Goal: Task Accomplishment & Management: Manage account settings

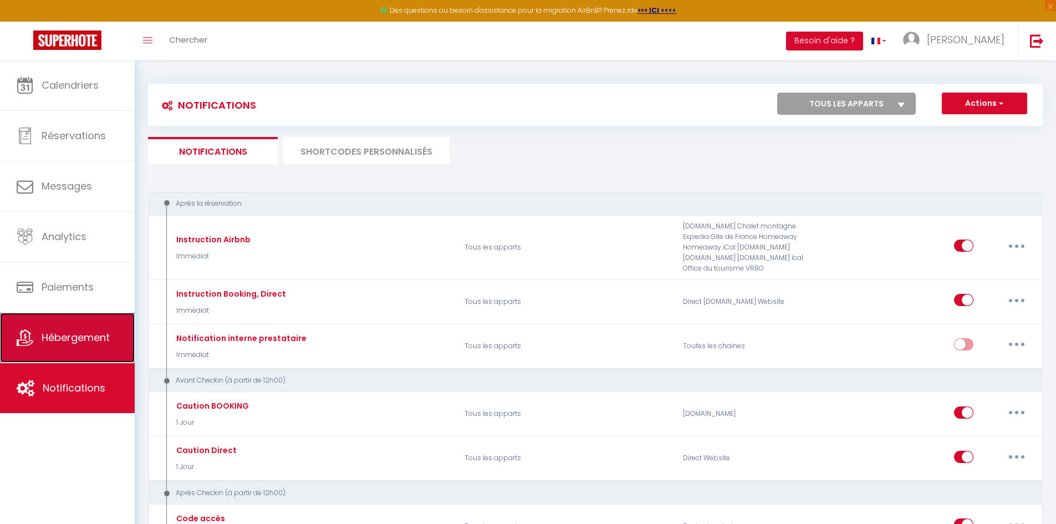
click at [69, 329] on link "Hébergement" at bounding box center [67, 338] width 135 height 50
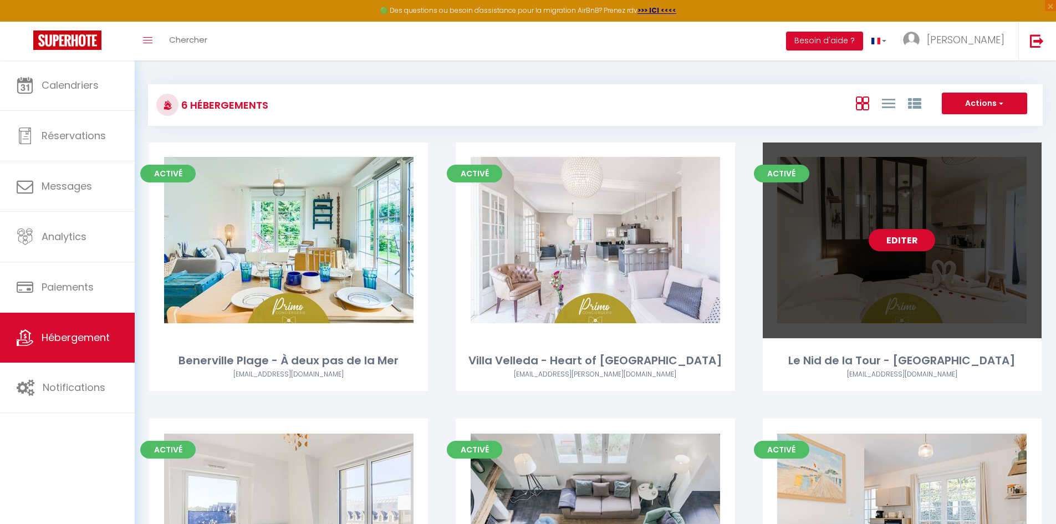
scroll to position [184, 0]
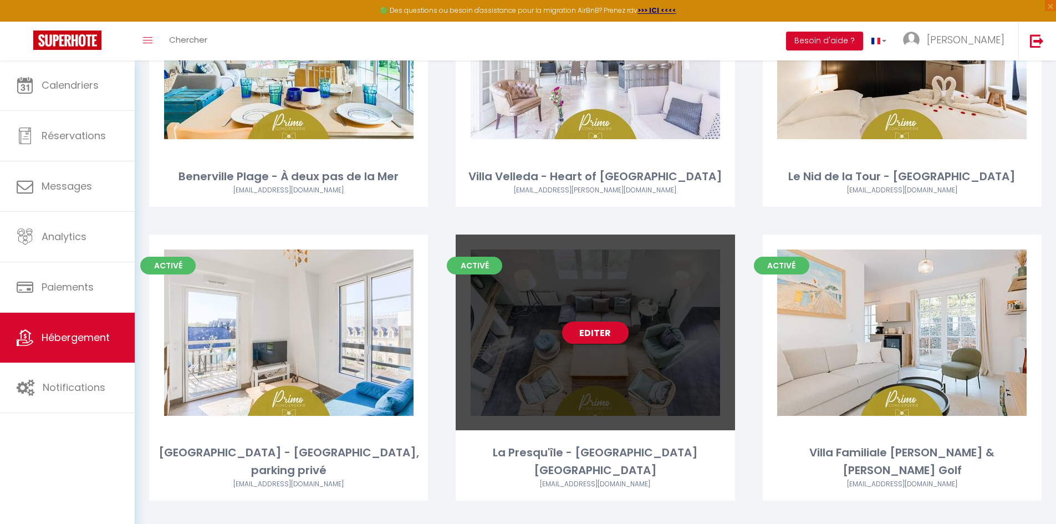
click at [597, 338] on link "Editer" at bounding box center [595, 333] width 67 height 22
select select "3"
select select "2"
select select "1"
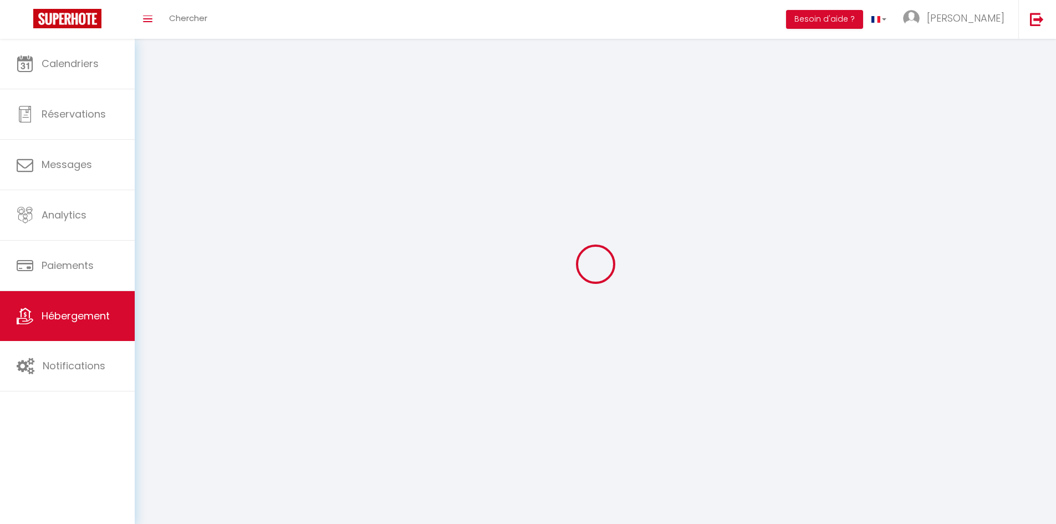
select select
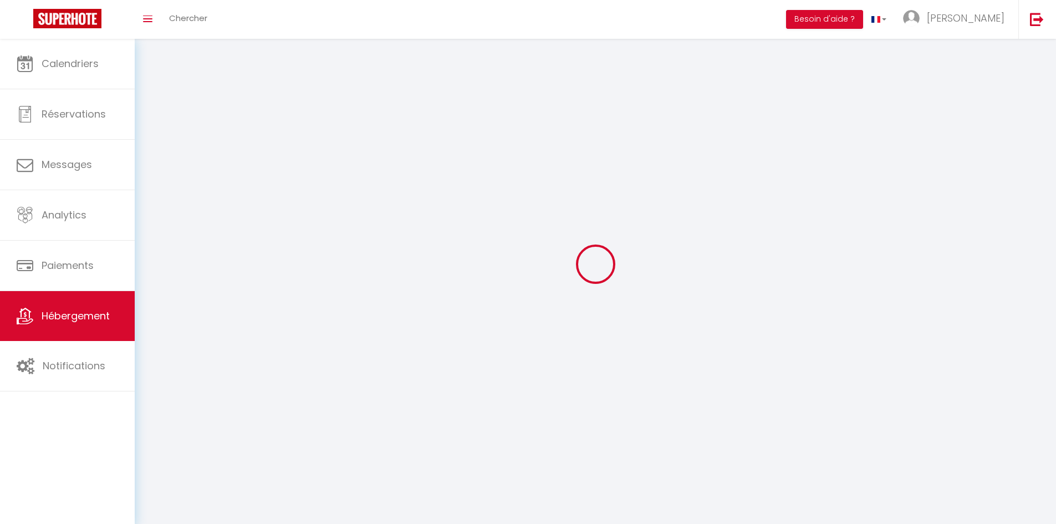
checkbox input "false"
select select
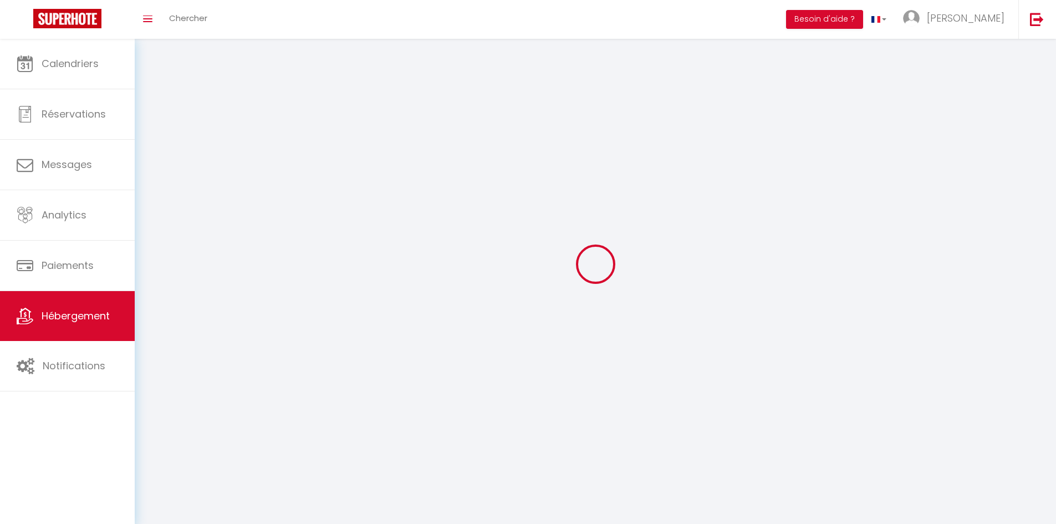
select select
select select "1"
select select
select select "28"
select select
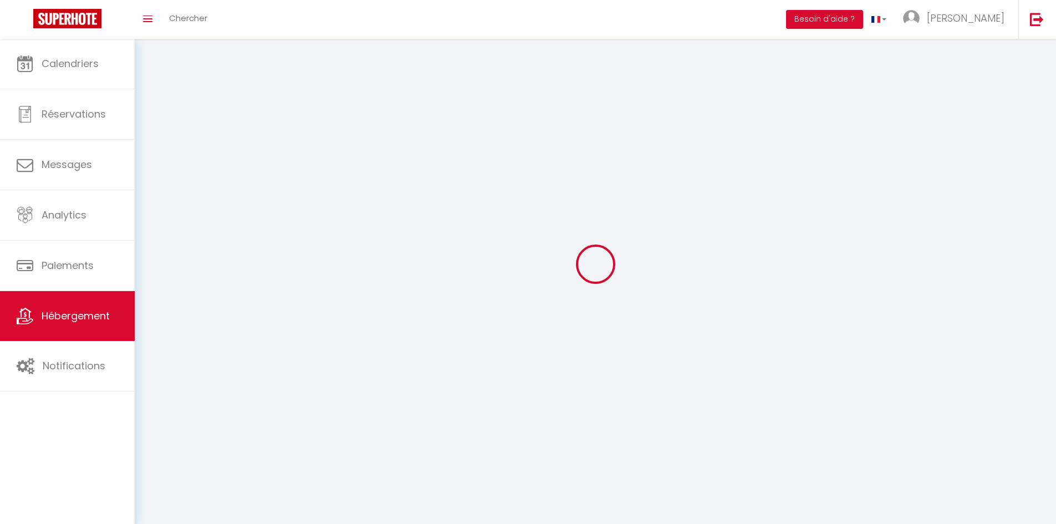
select select
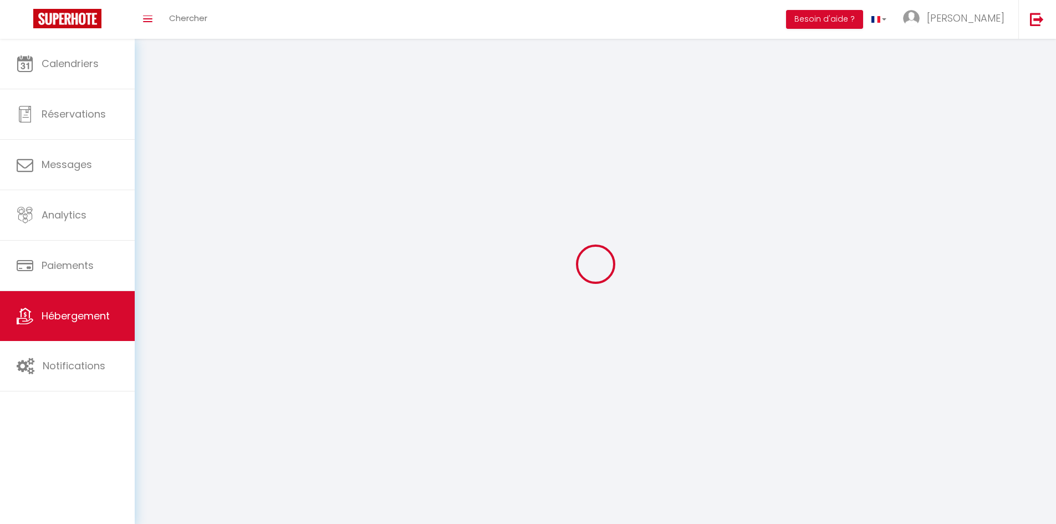
checkbox input "false"
select select
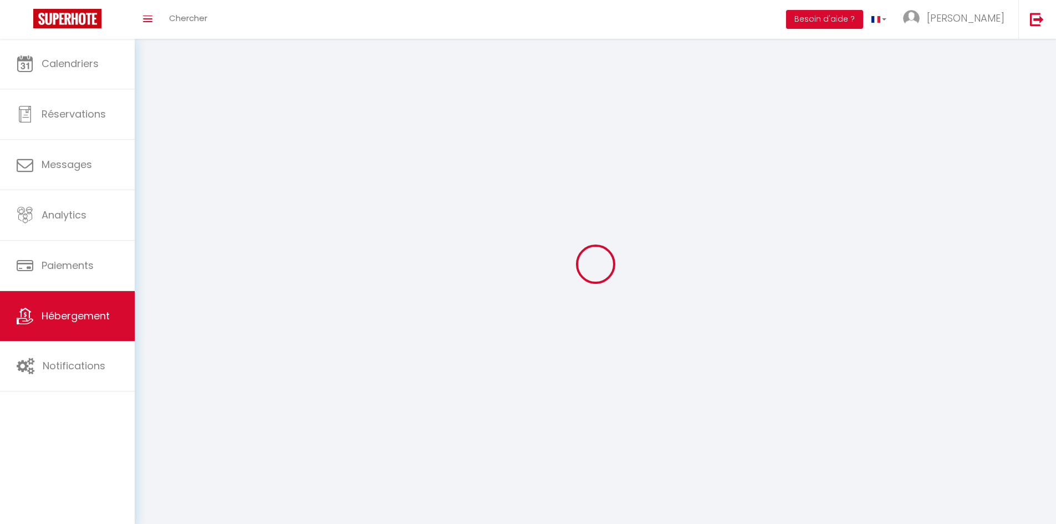
select select
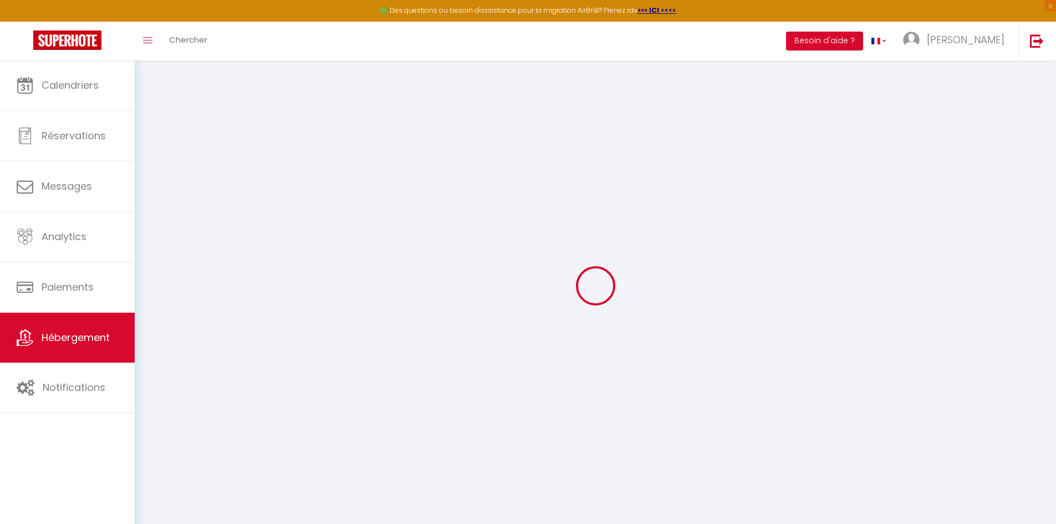
select select
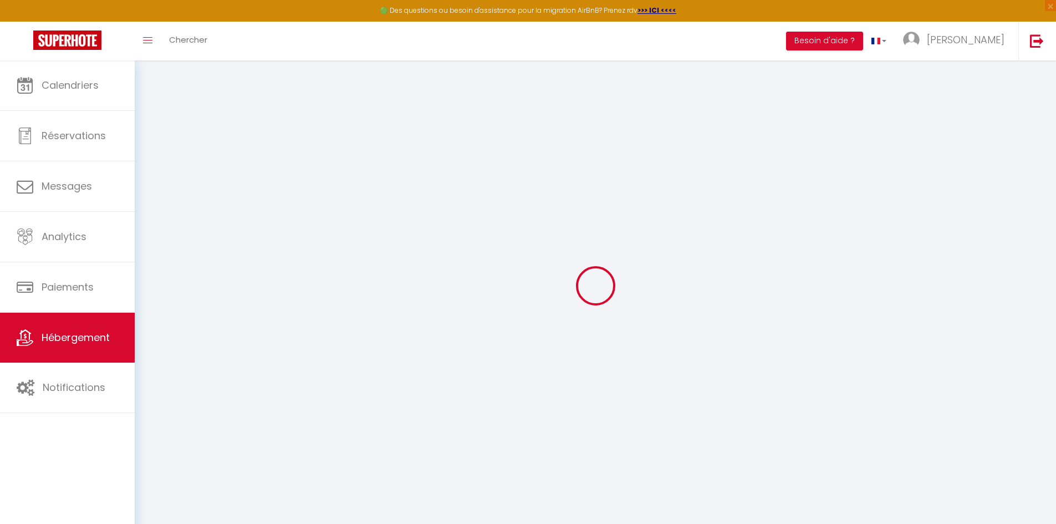
select select
checkbox input "false"
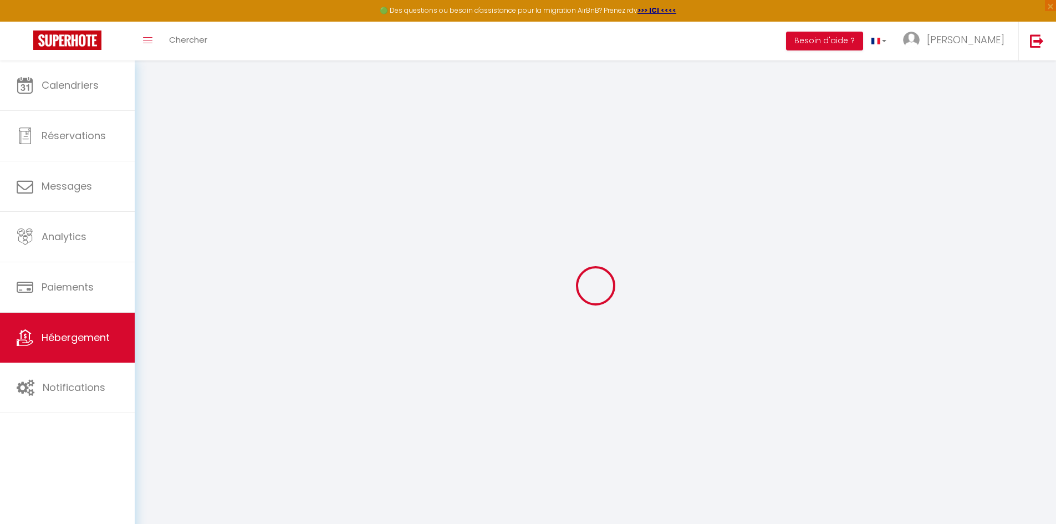
select select
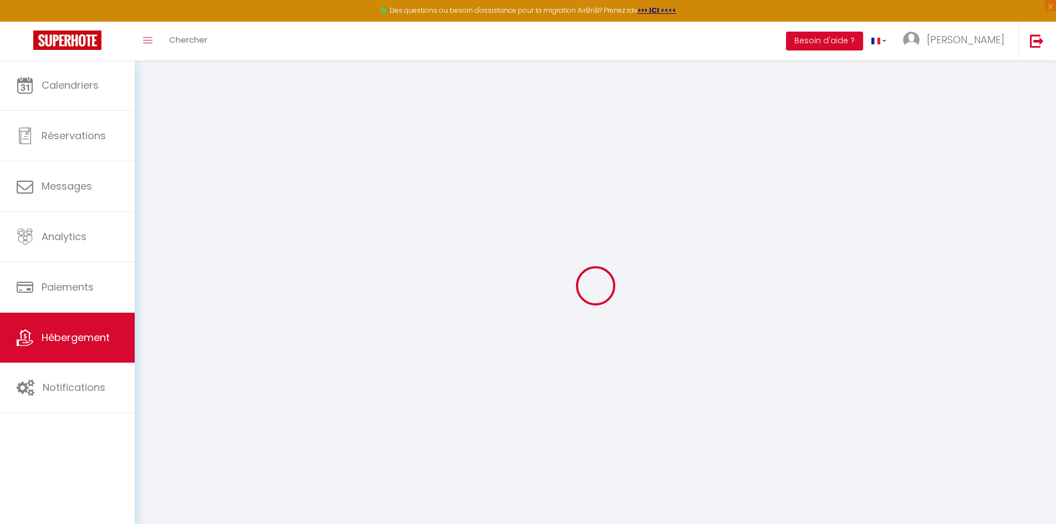
select select
checkbox input "false"
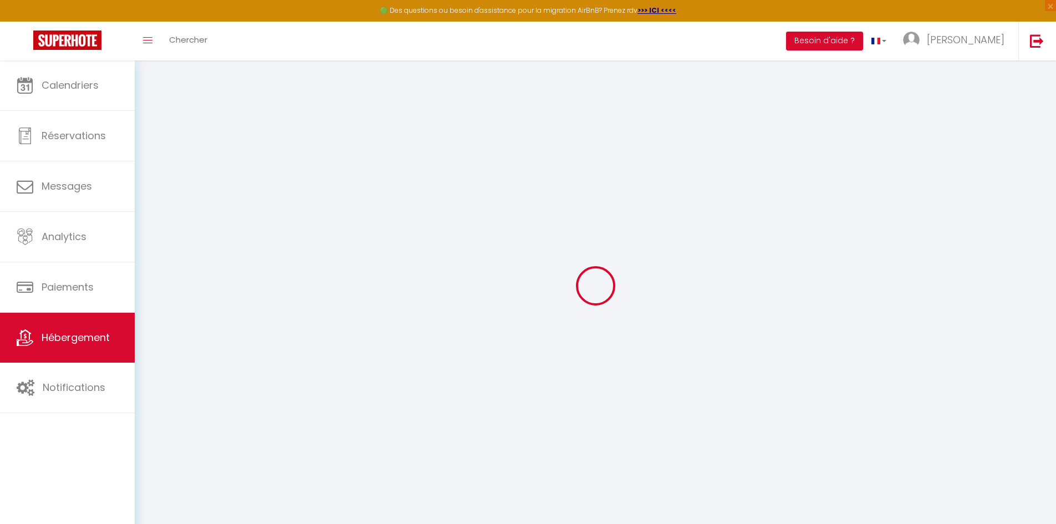
checkbox input "false"
select select
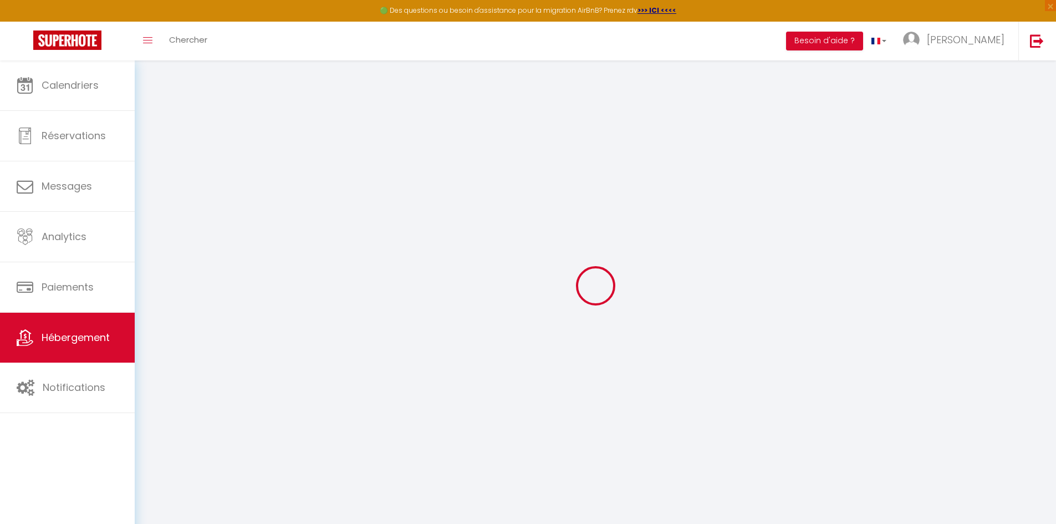
select select
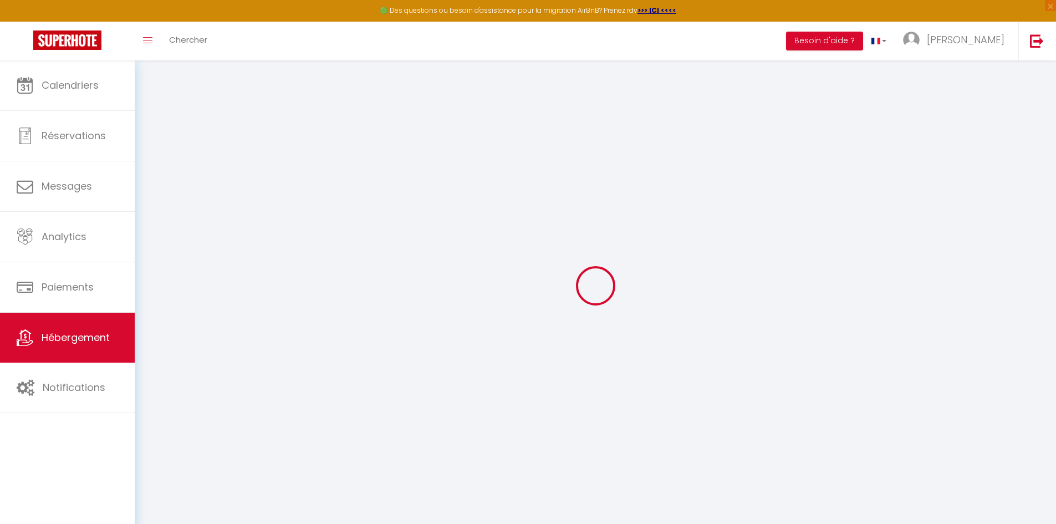
checkbox input "false"
select select
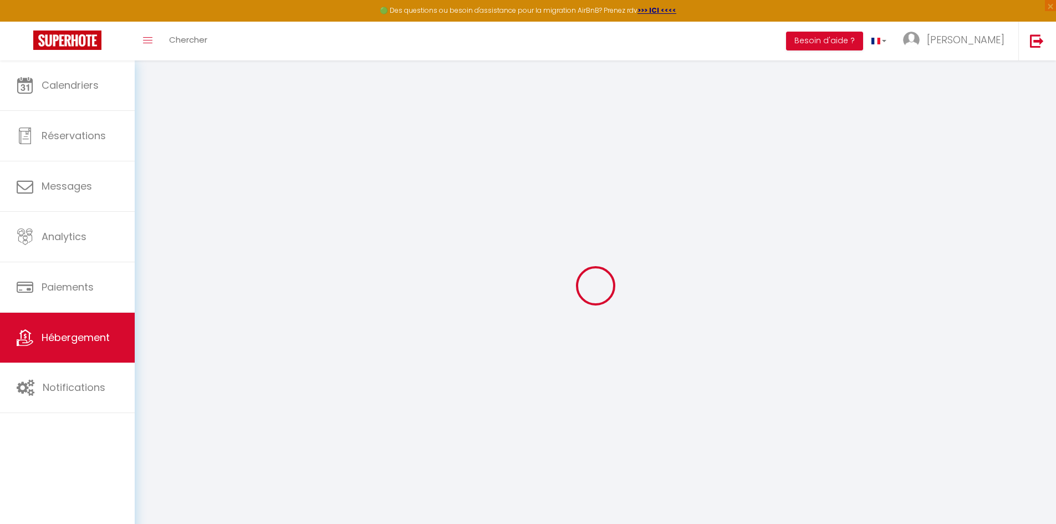
select select
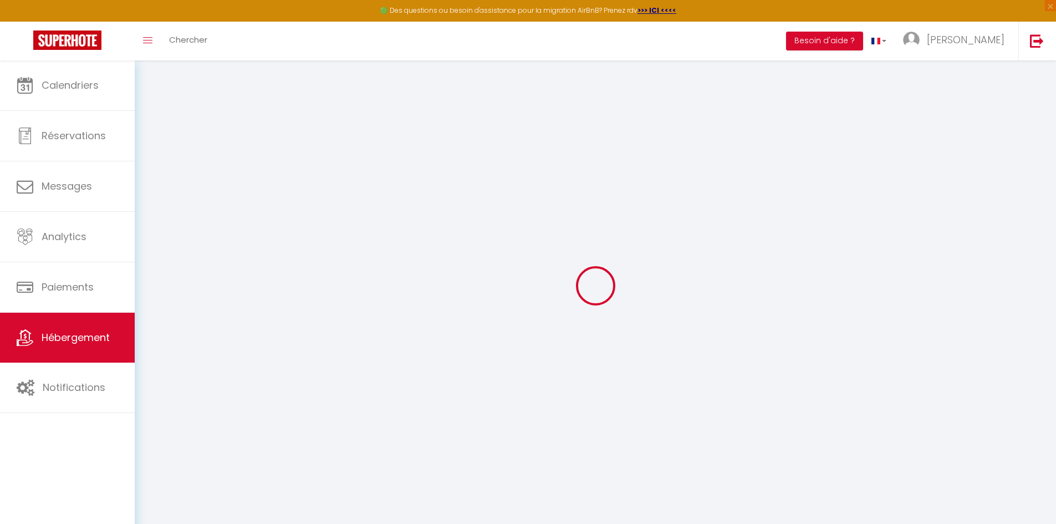
select select
checkbox input "false"
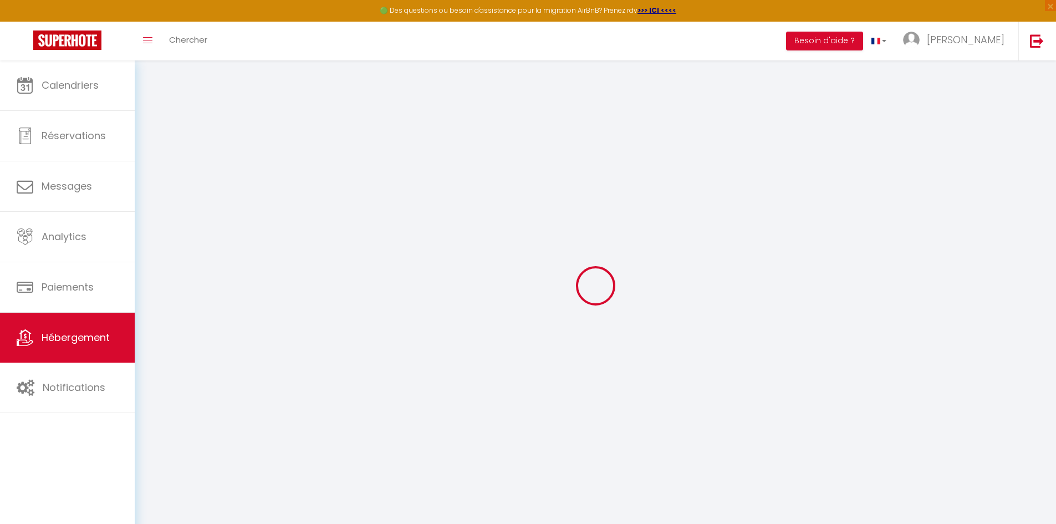
checkbox input "false"
select select
type input "La Presqu'île - [GEOGRAPHIC_DATA] [GEOGRAPHIC_DATA]"
select select "7"
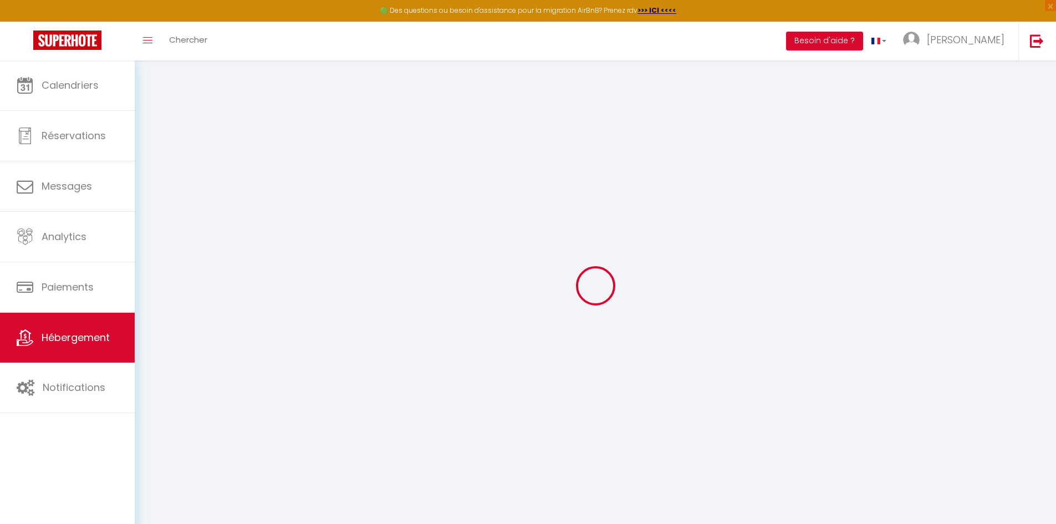
select select "7"
select select "4"
select select "2"
type input "1000"
type input "155"
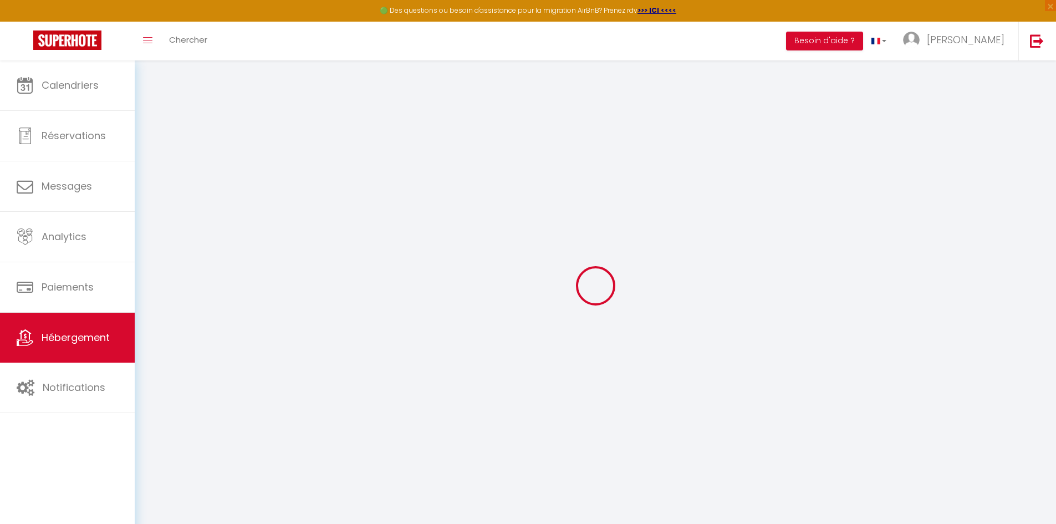
type input "5"
type input "4.80"
type input "500"
select select
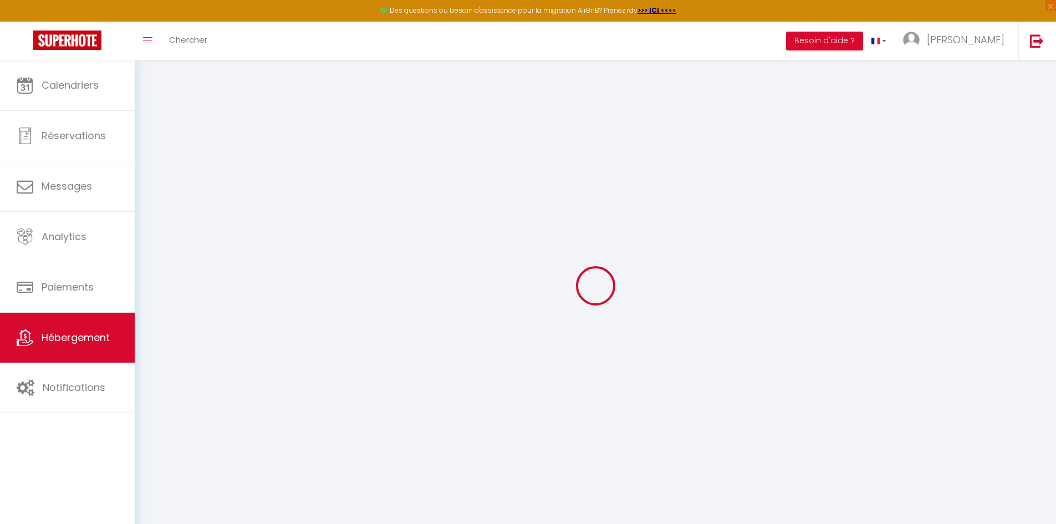
select select
type input "1c Quai de la Touques"
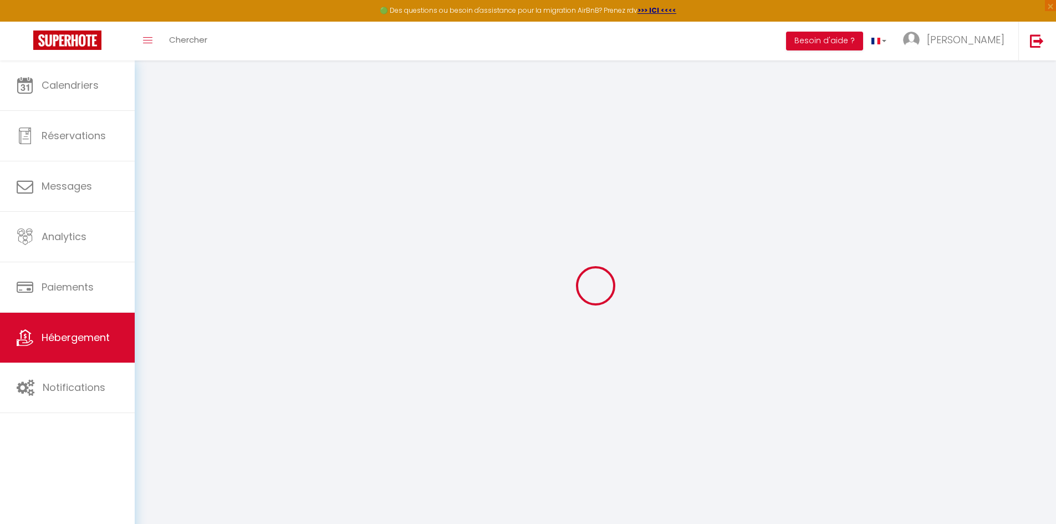
type input "14800"
type input "Deauville"
type input "[EMAIL_ADDRESS][DOMAIN_NAME]"
select select "16259"
checkbox input "false"
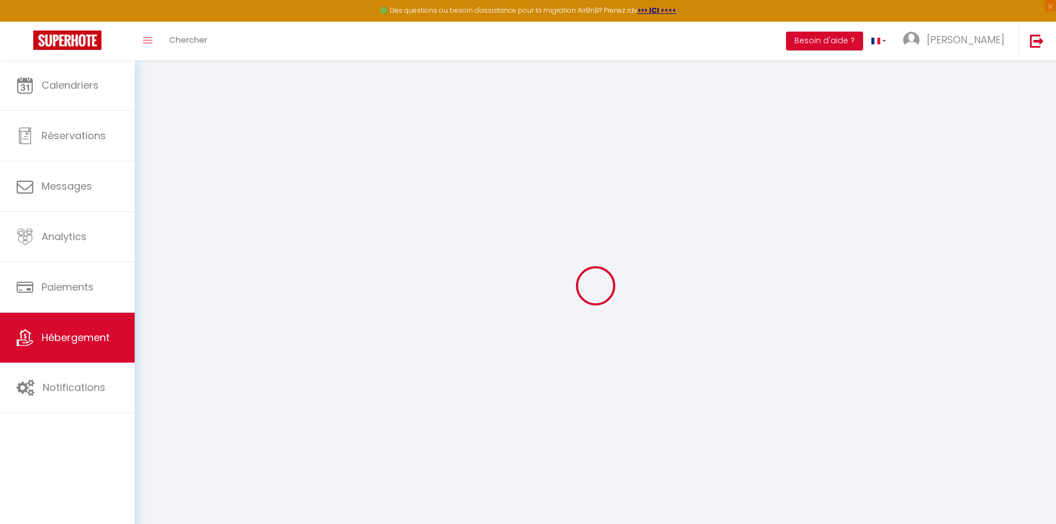
checkbox input "false"
radio input "true"
type input "0"
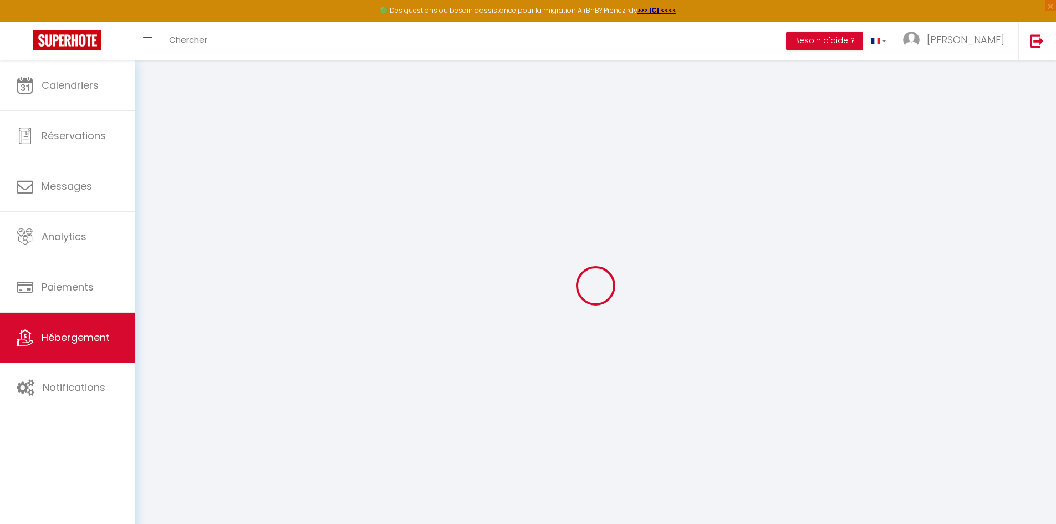
type input "0"
select select
checkbox input "false"
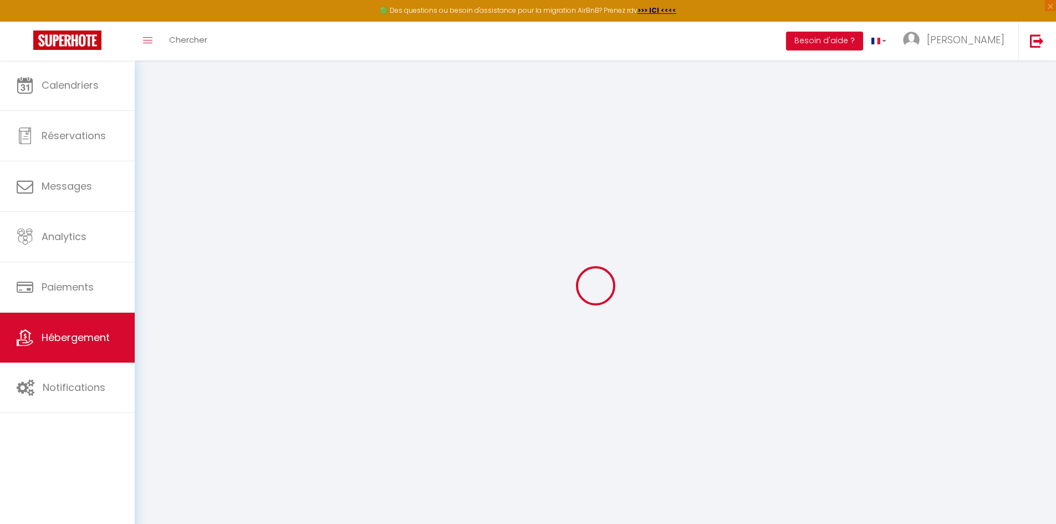
checkbox input "false"
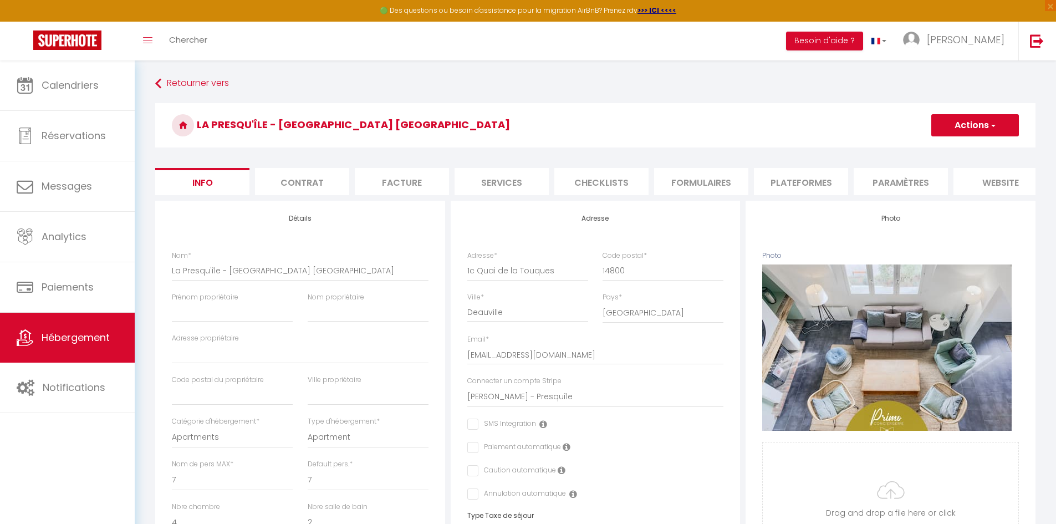
click at [487, 181] on li "Services" at bounding box center [502, 181] width 94 height 27
select select
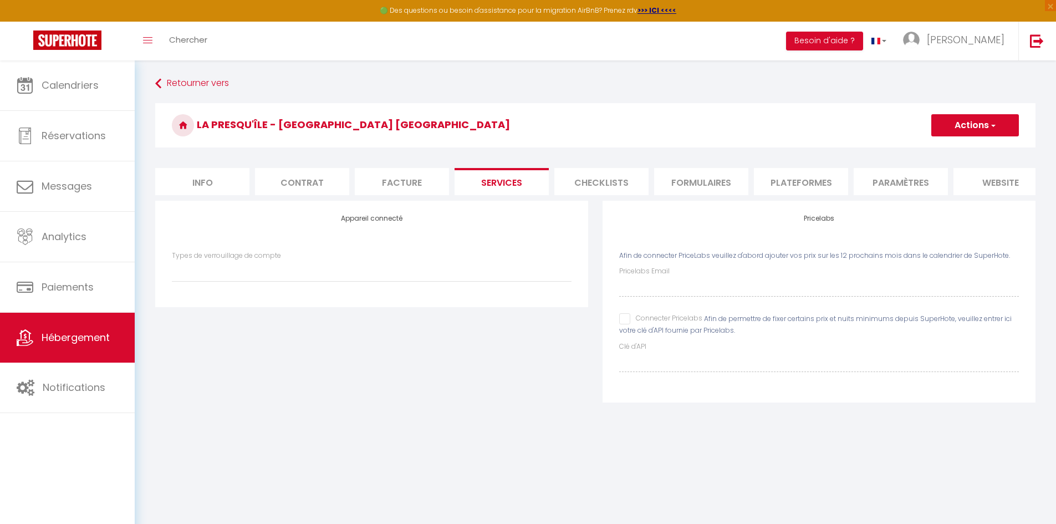
click at [629, 334] on div "Pricelabs Email Connecter Pricelabs Afin de permettre de fixer certains prix et…" at bounding box center [819, 319] width 400 height 106
click at [622, 324] on input "Connecter Pricelabs" at bounding box center [660, 318] width 83 height 11
checkbox input "true"
select select
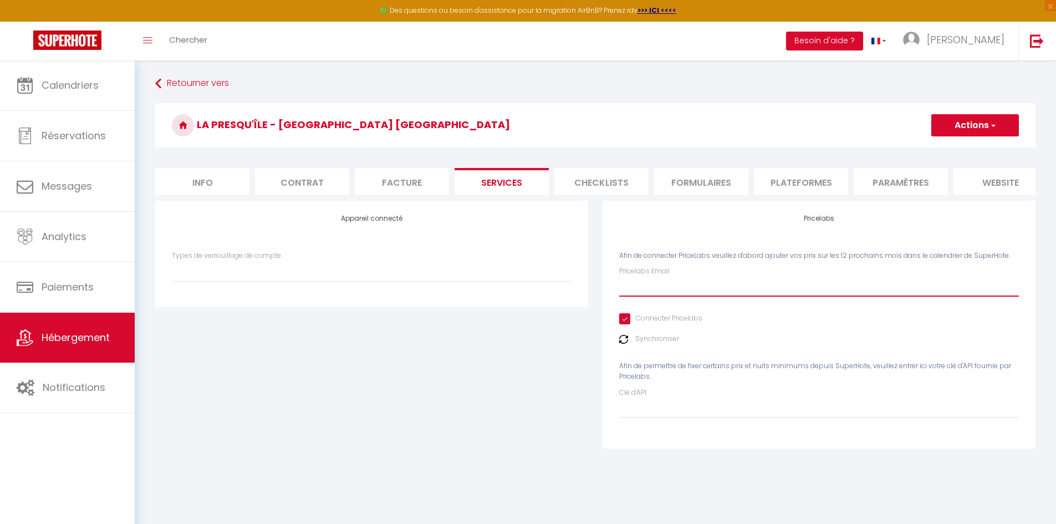
click at [627, 297] on input "Pricelabs Email" at bounding box center [819, 287] width 400 height 20
type input "[EMAIL_ADDRESS][DOMAIN_NAME]"
select select
click at [632, 344] on div "Synchroniser" at bounding box center [819, 339] width 400 height 11
click at [627, 344] on img at bounding box center [623, 339] width 9 height 9
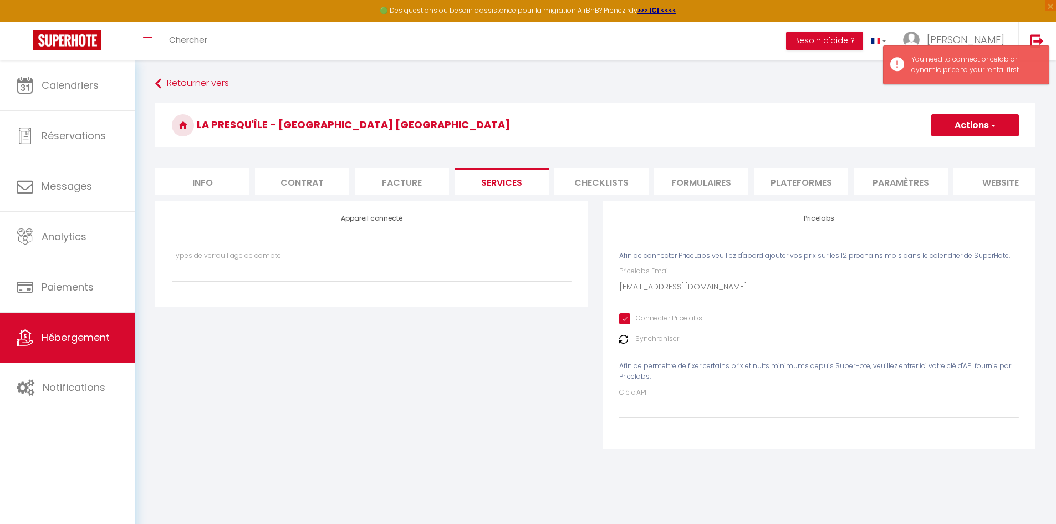
click at [979, 124] on button "Actions" at bounding box center [976, 125] width 88 height 22
click at [968, 146] on link "Enregistrer" at bounding box center [975, 150] width 88 height 14
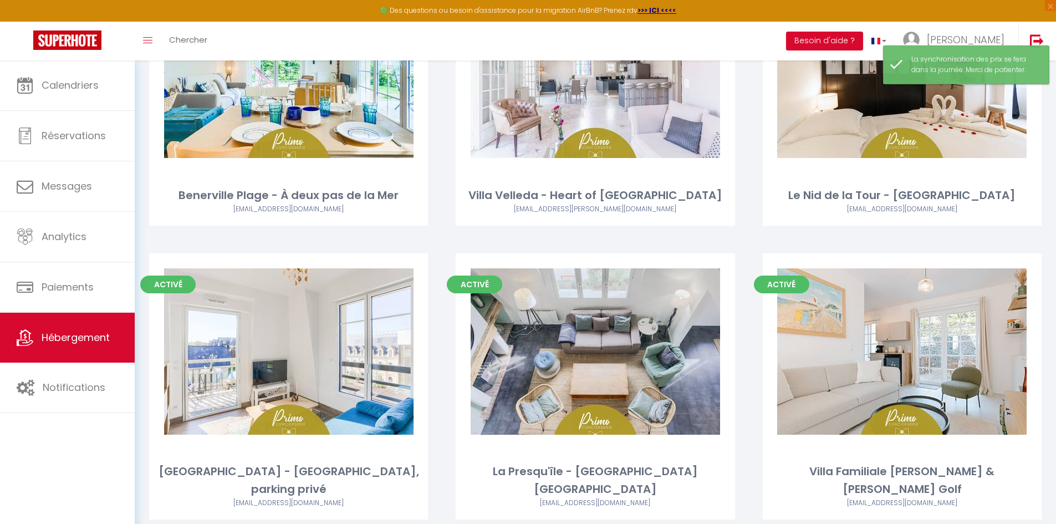
scroll to position [184, 0]
